Goal: Task Accomplishment & Management: Use online tool/utility

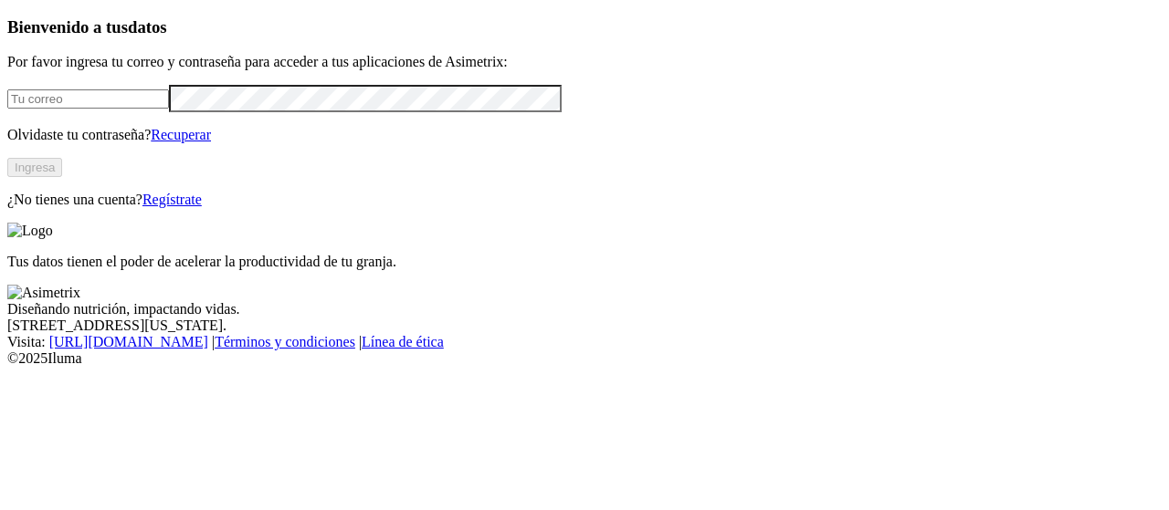
click at [169, 109] on input "email" at bounding box center [88, 98] width 162 height 19
click input "submit" at bounding box center [0, 0] width 0 height 0
click at [131, 109] on input "asimetrix123" at bounding box center [88, 98] width 162 height 19
type input "a"
type input "[PERSON_NAME][EMAIL_ADDRESS][PERSON_NAME][DOMAIN_NAME]"
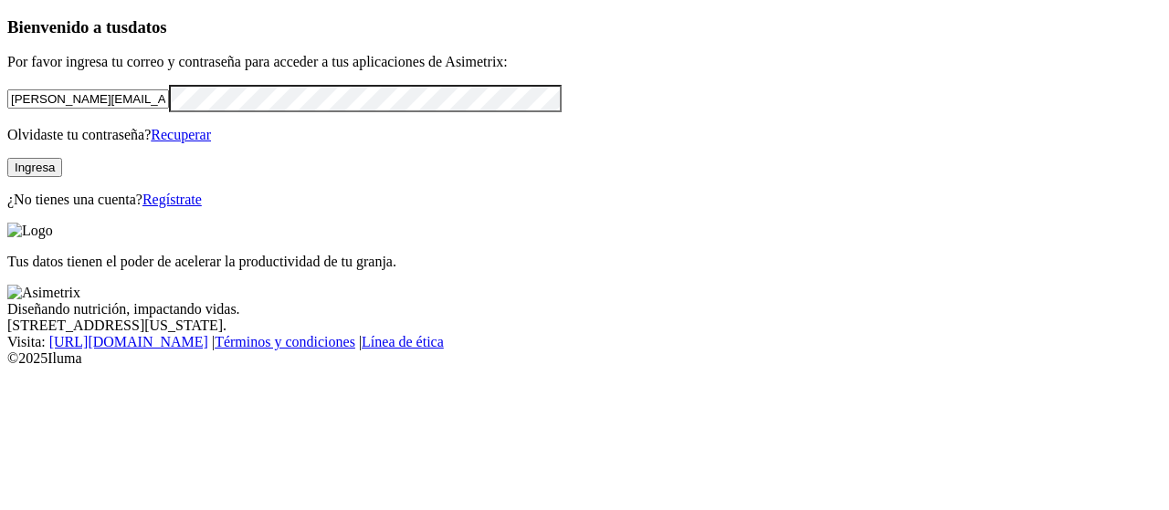
click input "submit" at bounding box center [0, 0] width 0 height 0
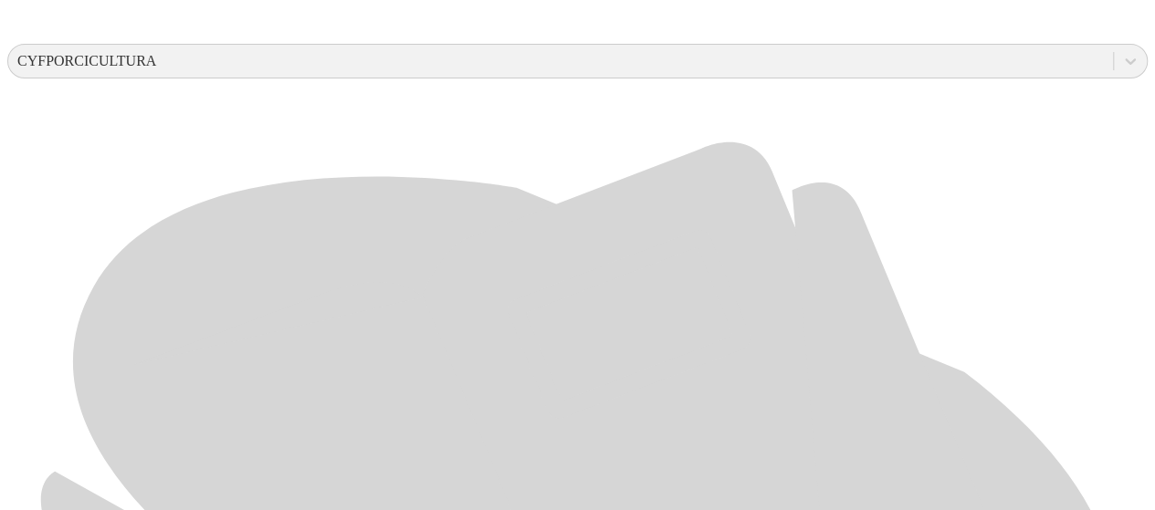
scroll to position [712, 0]
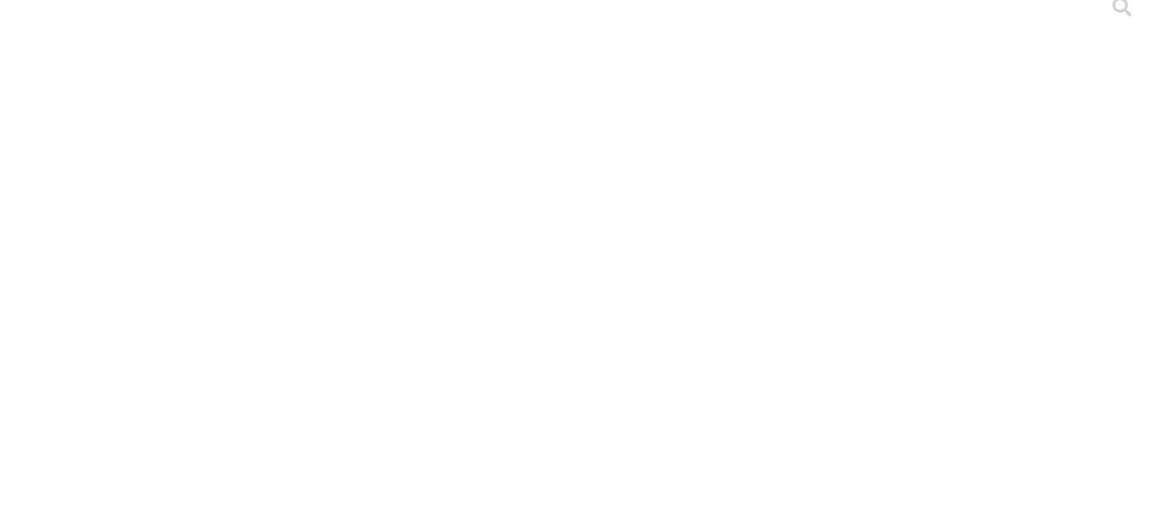
scroll to position [0, 0]
